Goal: Go to known website: Go to known website

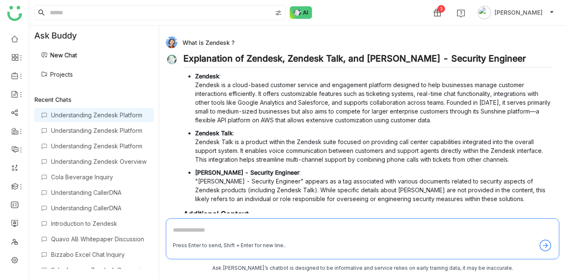
click at [363, 14] on div "3 [PERSON_NAME]" at bounding box center [297, 12] width 537 height 25
click at [367, 15] on div "3 [PERSON_NAME]" at bounding box center [297, 12] width 537 height 25
click at [358, 21] on div "3 [PERSON_NAME]" at bounding box center [297, 12] width 537 height 25
click at [398, 5] on div "3 [PERSON_NAME]" at bounding box center [297, 12] width 537 height 25
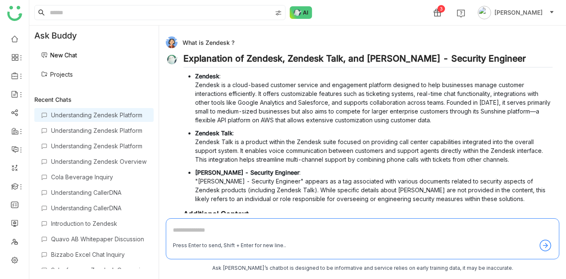
click at [381, 13] on div "3 [PERSON_NAME]" at bounding box center [297, 12] width 537 height 25
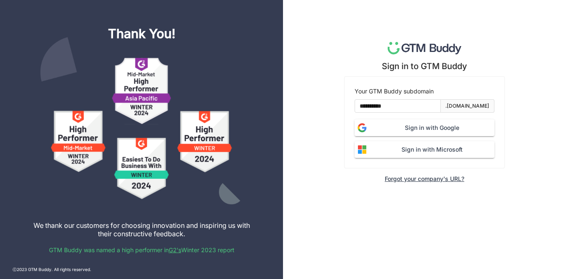
click at [356, 38] on div "**********" at bounding box center [424, 139] width 283 height 279
